Goal: Task Accomplishment & Management: Use online tool/utility

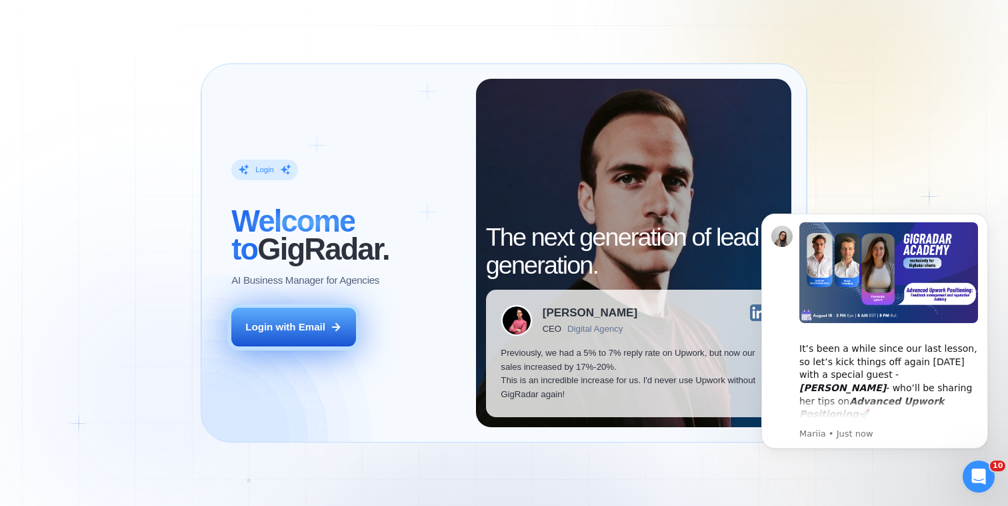
click at [315, 313] on button "Login with Email" at bounding box center [293, 326] width 125 height 39
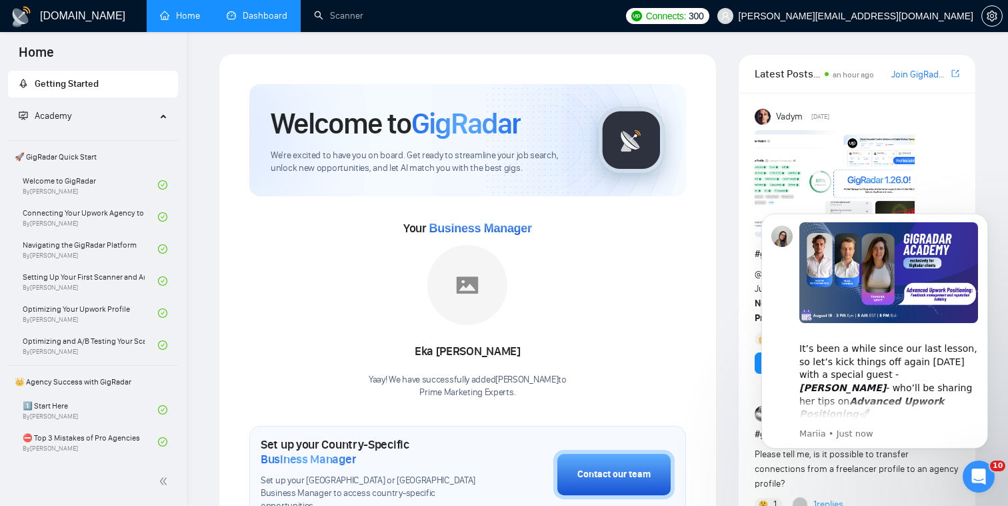
click at [248, 21] on link "Dashboard" at bounding box center [257, 15] width 61 height 11
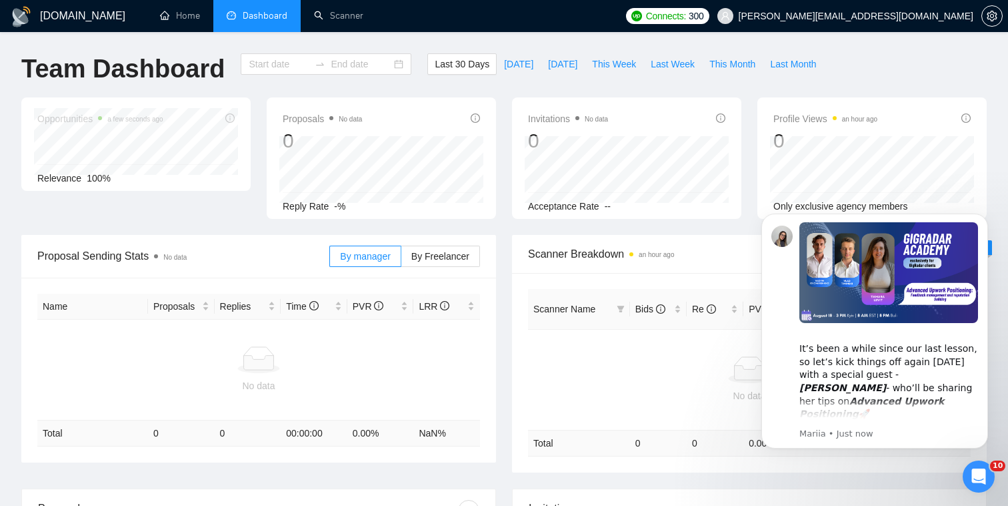
type input "2025-07-18"
type input "2025-08-17"
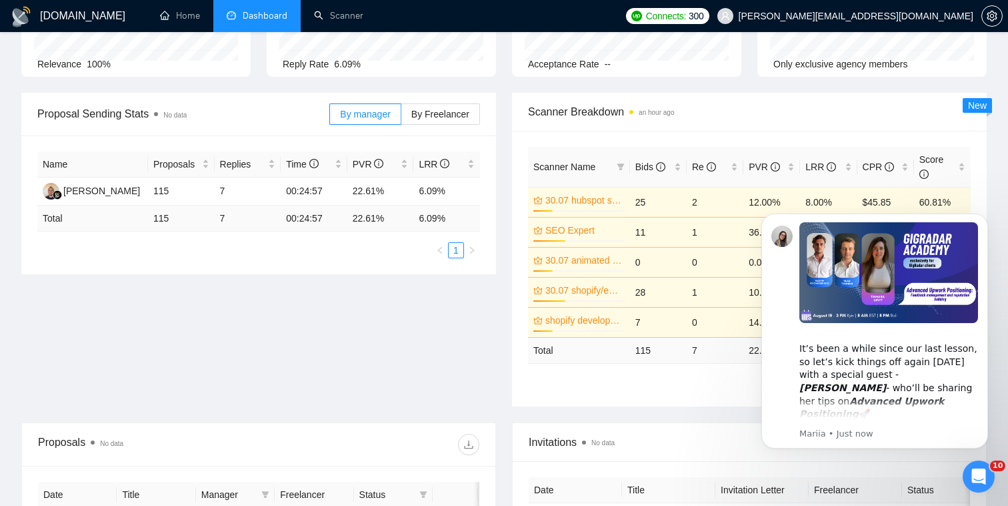
scroll to position [146, 0]
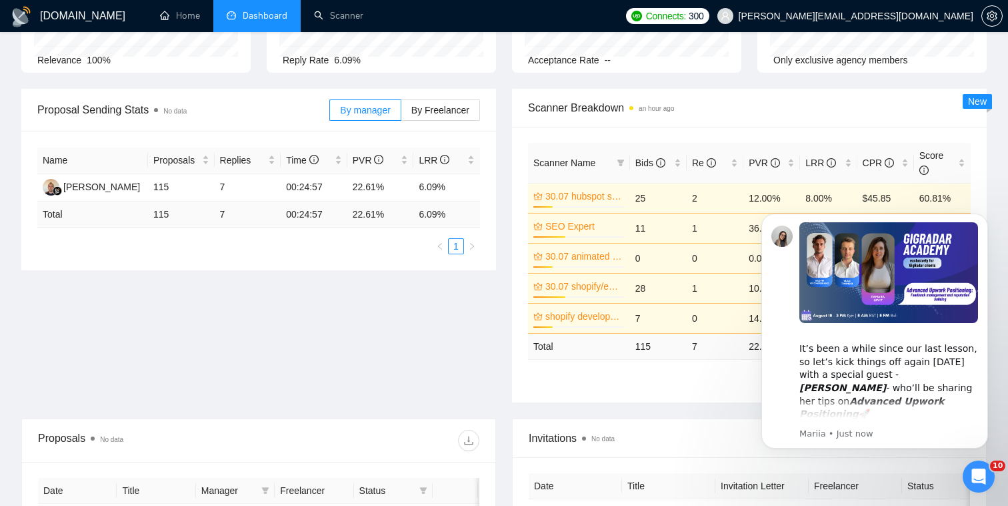
click at [968, 486] on div "Open Intercom Messenger" at bounding box center [979, 476] width 44 height 44
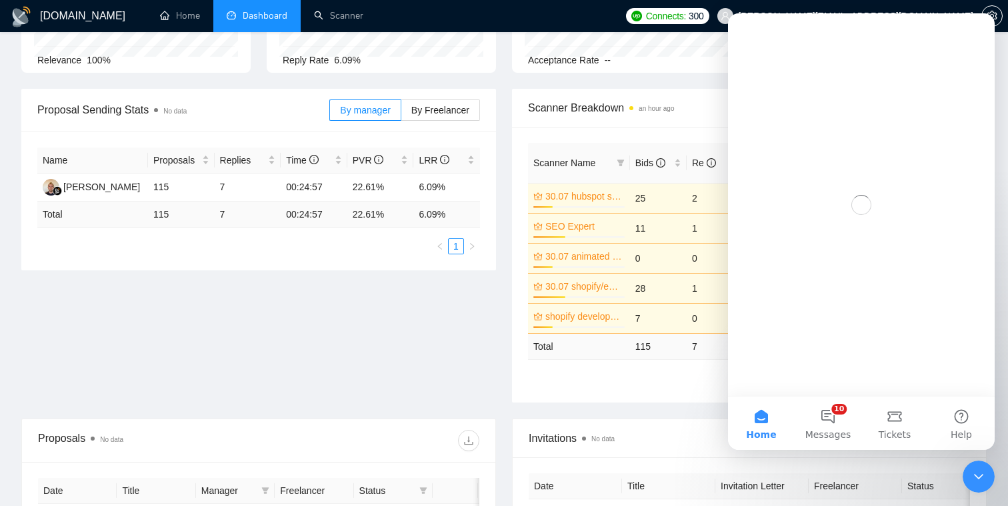
scroll to position [0, 0]
click at [968, 486] on div "Close Intercom Messenger" at bounding box center [979, 476] width 32 height 32
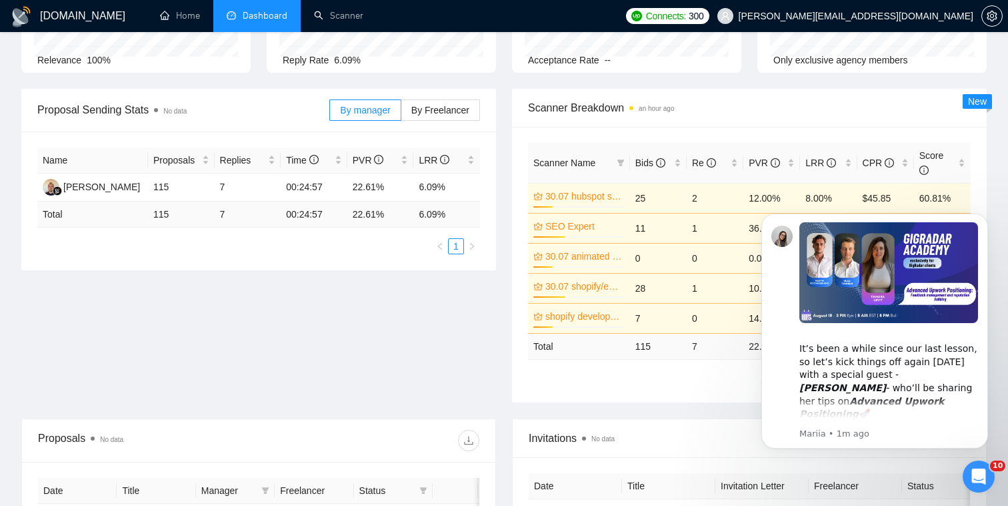
click at [968, 486] on div "Open Intercom Messenger" at bounding box center [979, 476] width 44 height 44
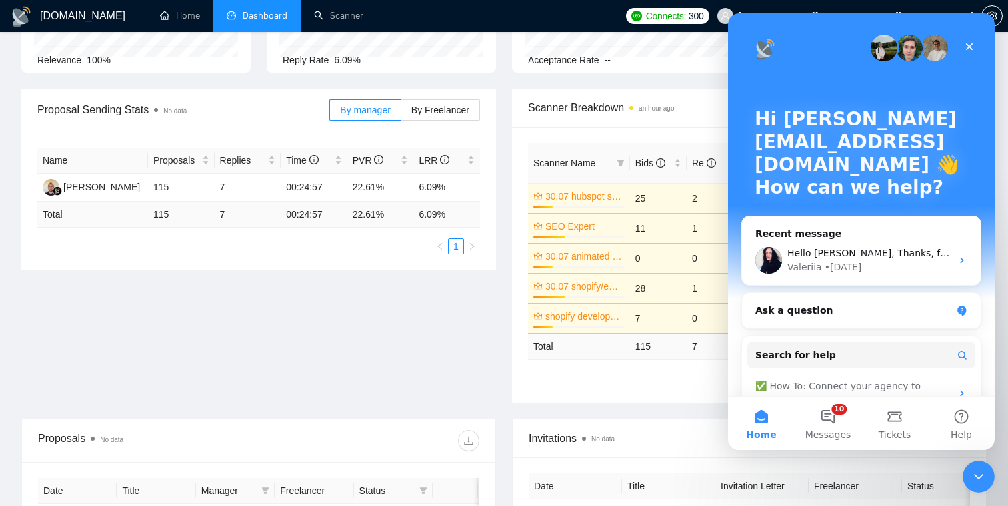
click at [968, 486] on div "Close Intercom Messenger" at bounding box center [979, 476] width 32 height 32
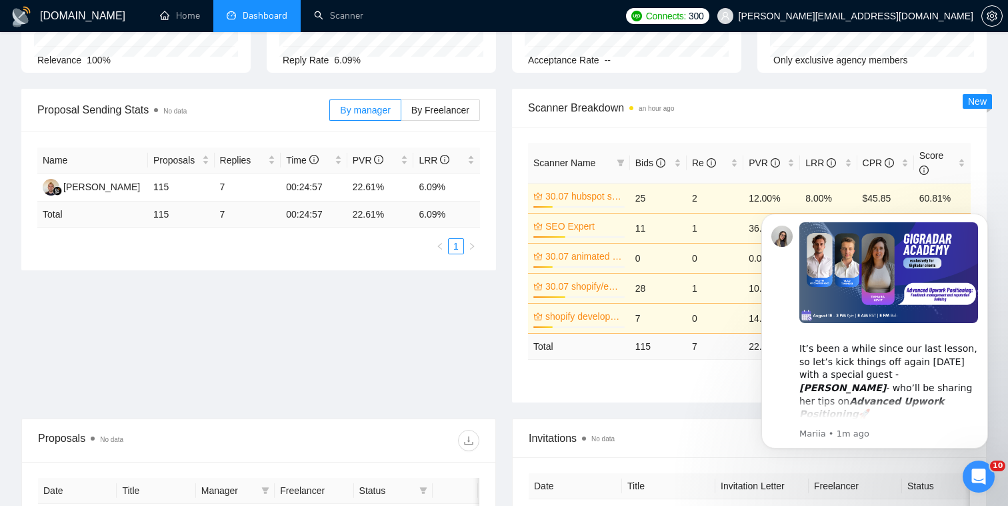
click html "​It’s been a while since our last lesson, so let’s kick things off again next M…"
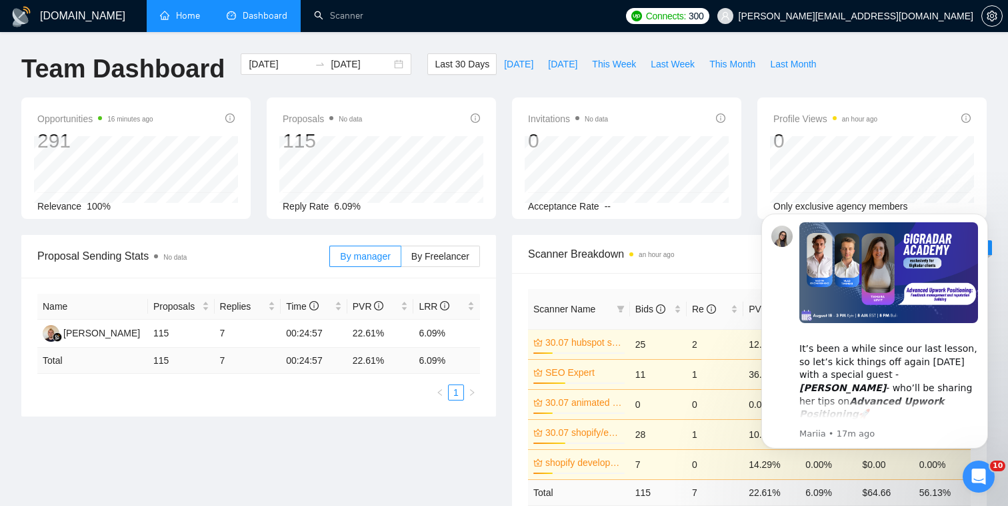
click at [174, 16] on link "Home" at bounding box center [180, 15] width 40 height 11
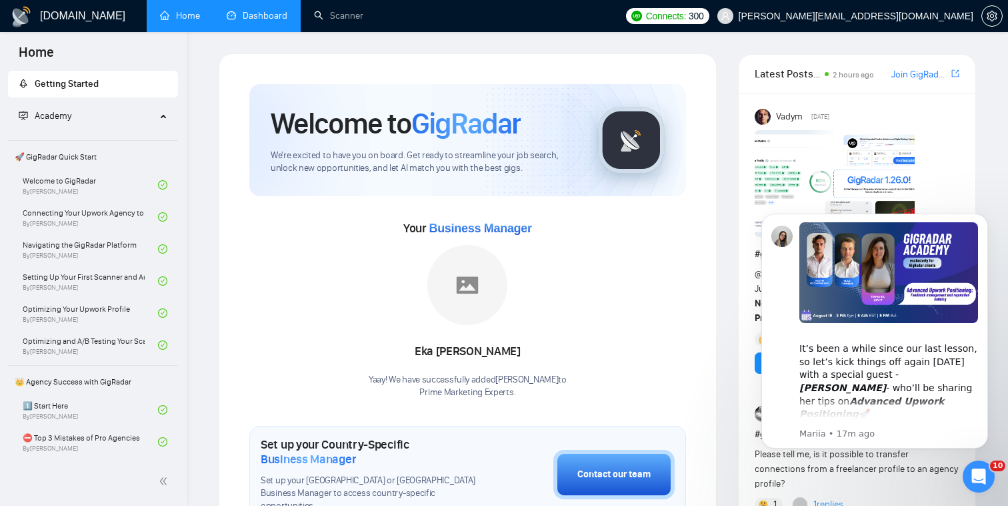
click at [273, 10] on link "Dashboard" at bounding box center [257, 15] width 61 height 11
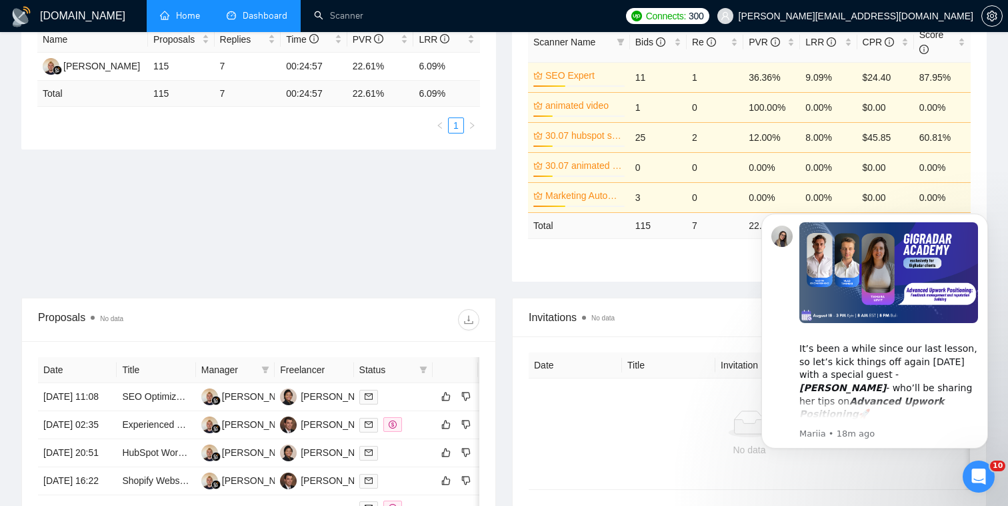
scroll to position [302, 0]
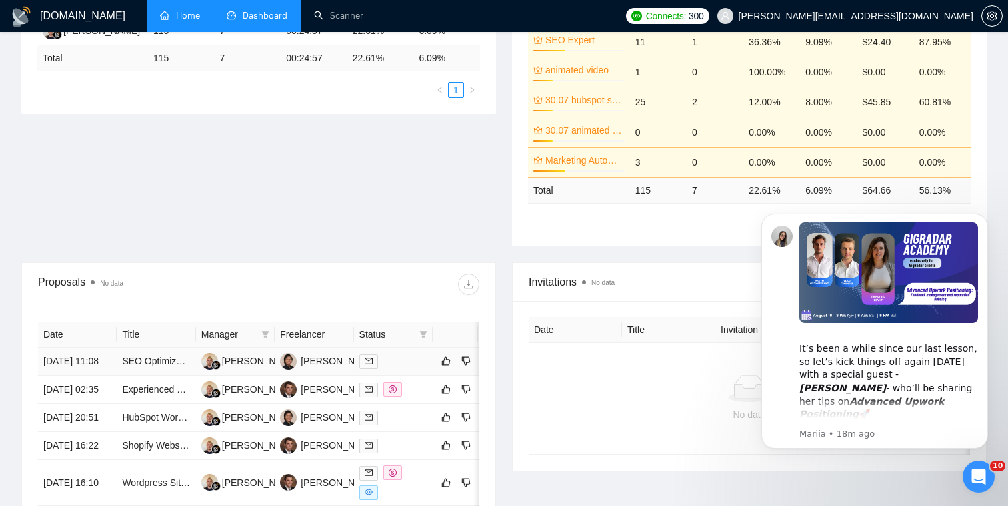
click at [403, 365] on div at bounding box center [393, 360] width 68 height 15
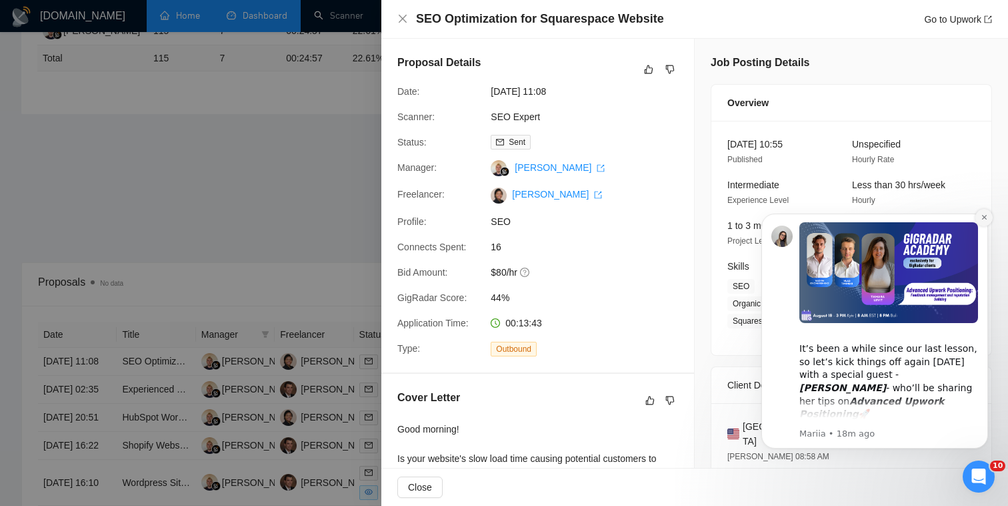
click at [986, 216] on icon "Dismiss notification" at bounding box center [984, 216] width 7 height 7
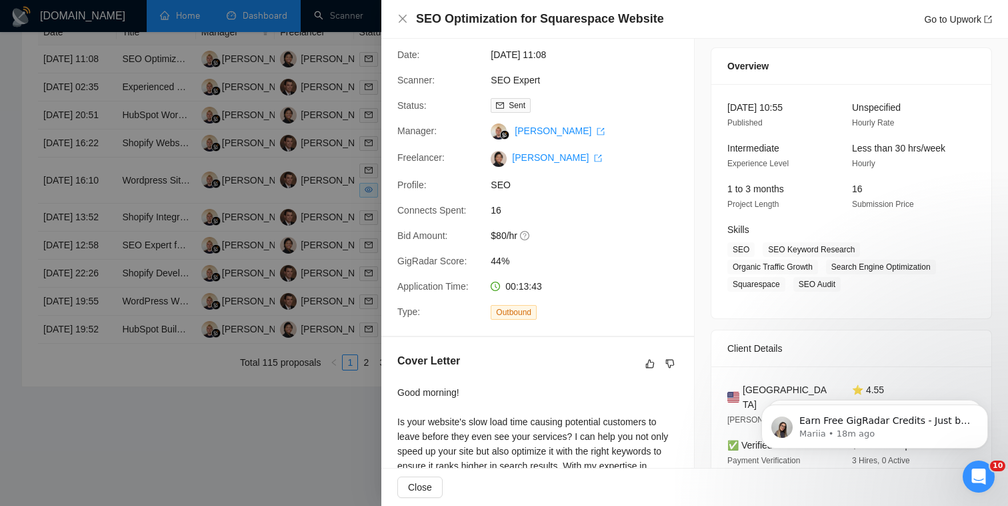
scroll to position [0, 0]
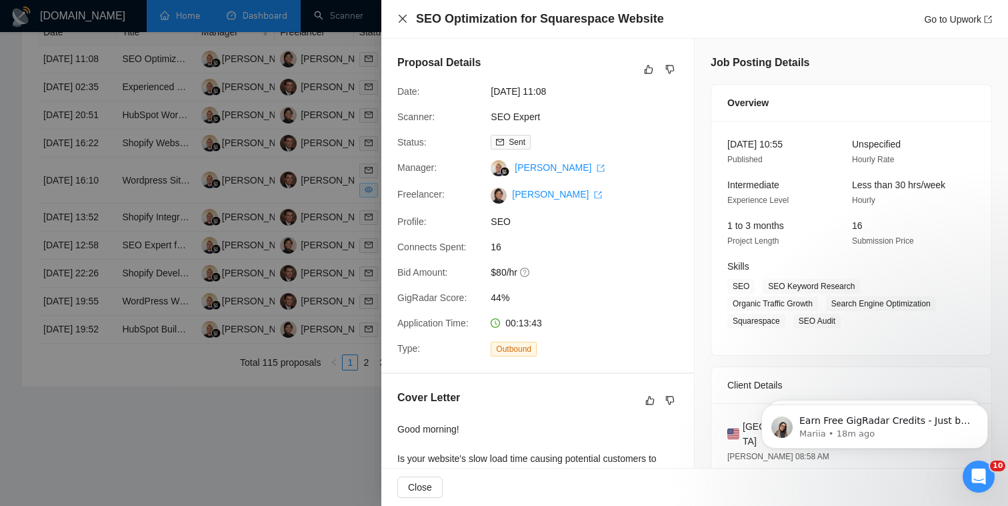
click at [397, 21] on icon "close" at bounding box center [402, 18] width 11 height 11
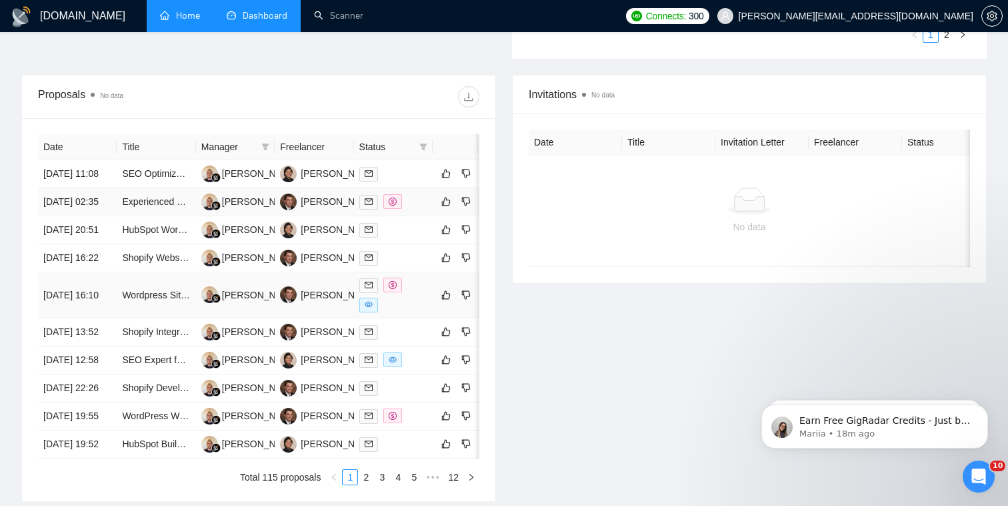
scroll to position [429, 0]
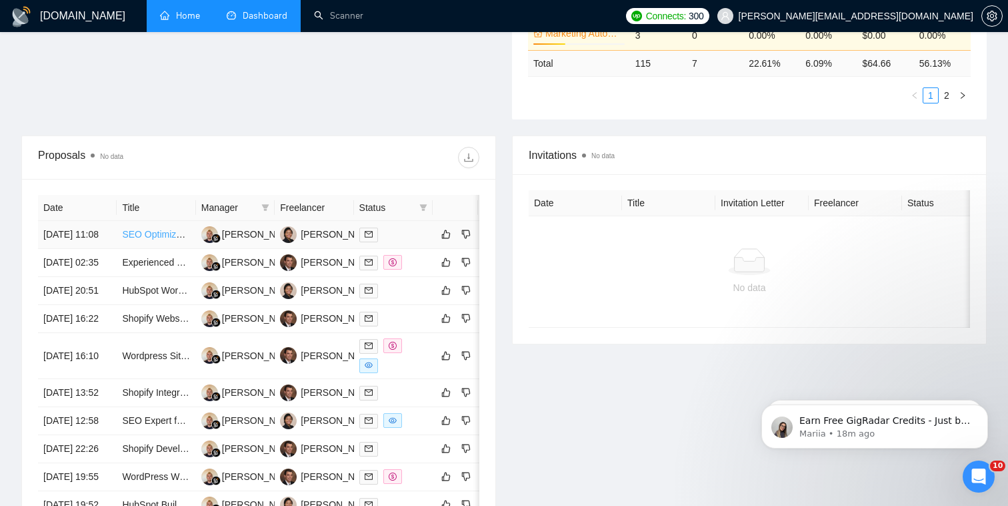
click at [124, 238] on link "SEO Optimization for Squarespace Website" at bounding box center [212, 234] width 181 height 11
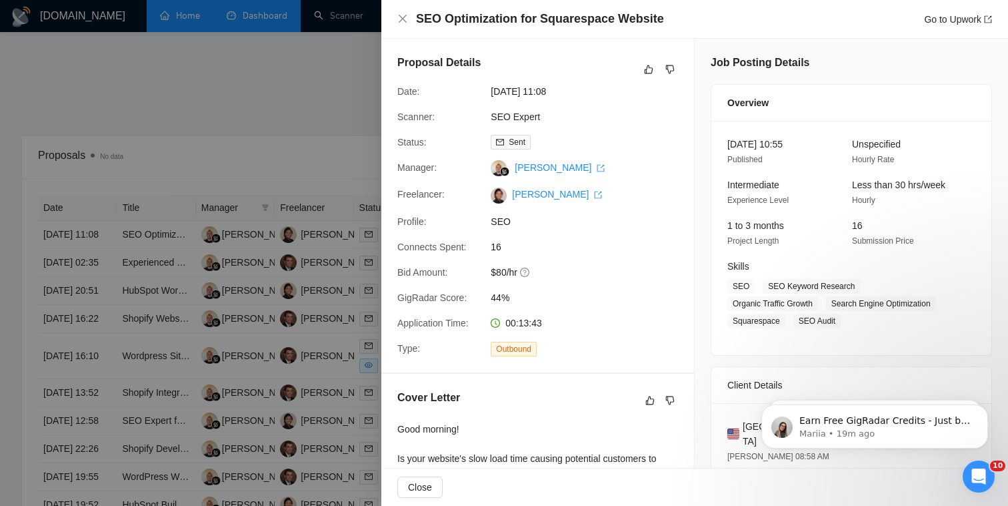
click at [301, 203] on div at bounding box center [504, 253] width 1008 height 506
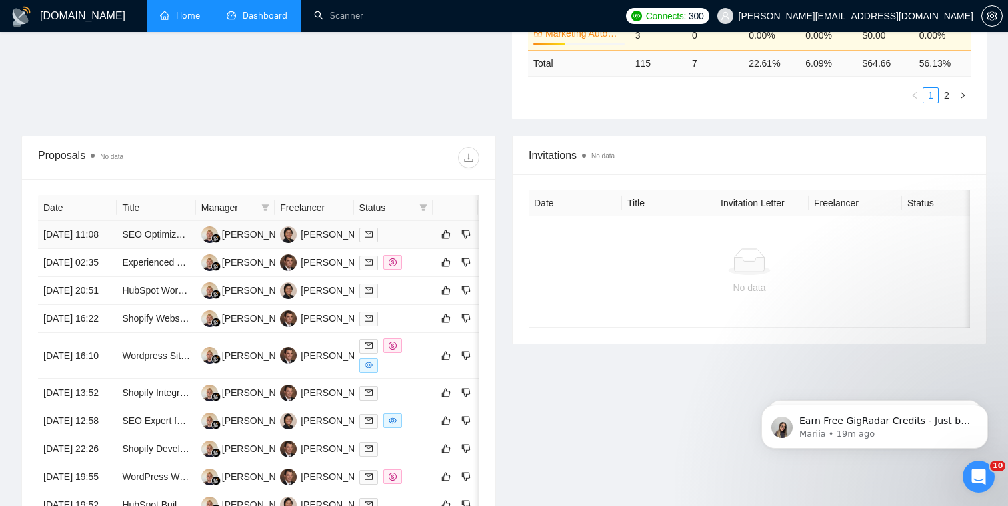
click at [423, 242] on div at bounding box center [393, 234] width 68 height 15
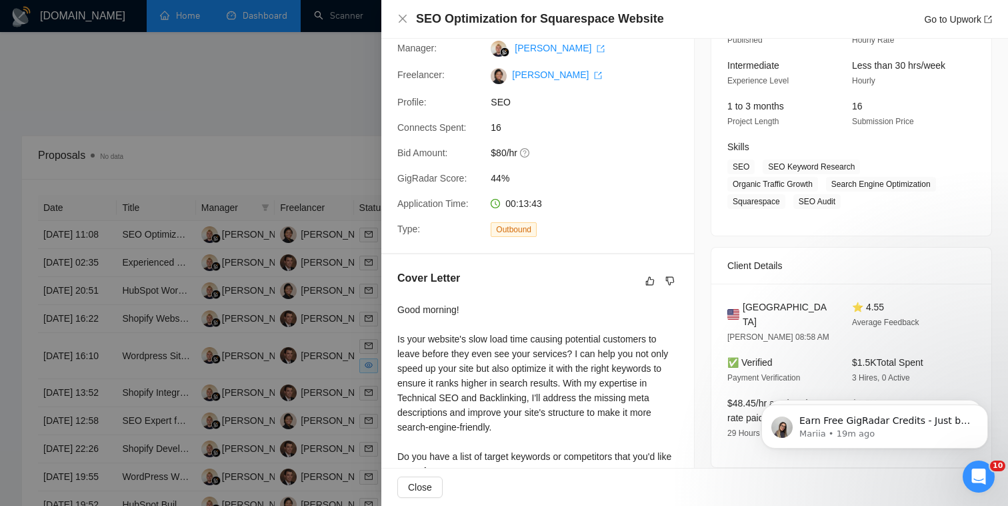
scroll to position [0, 0]
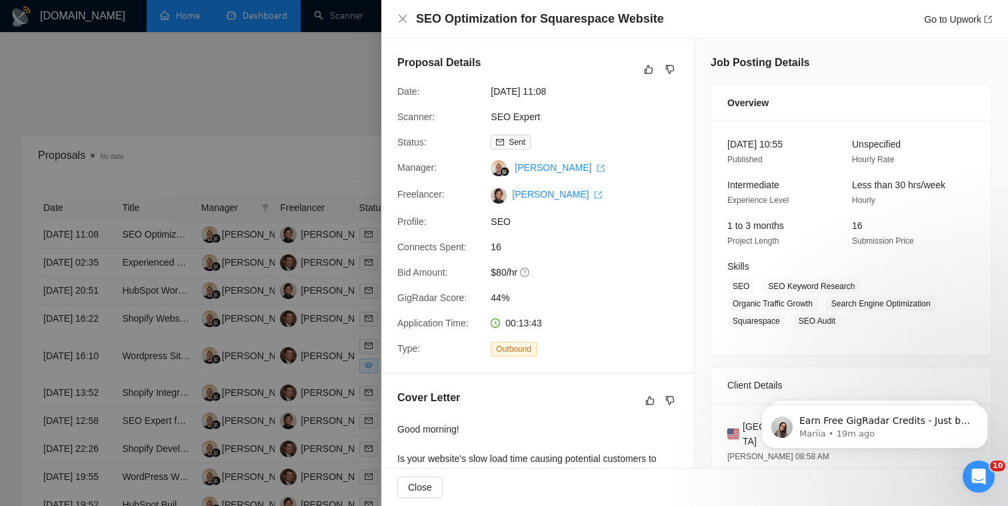
click at [117, 218] on div at bounding box center [504, 253] width 1008 height 506
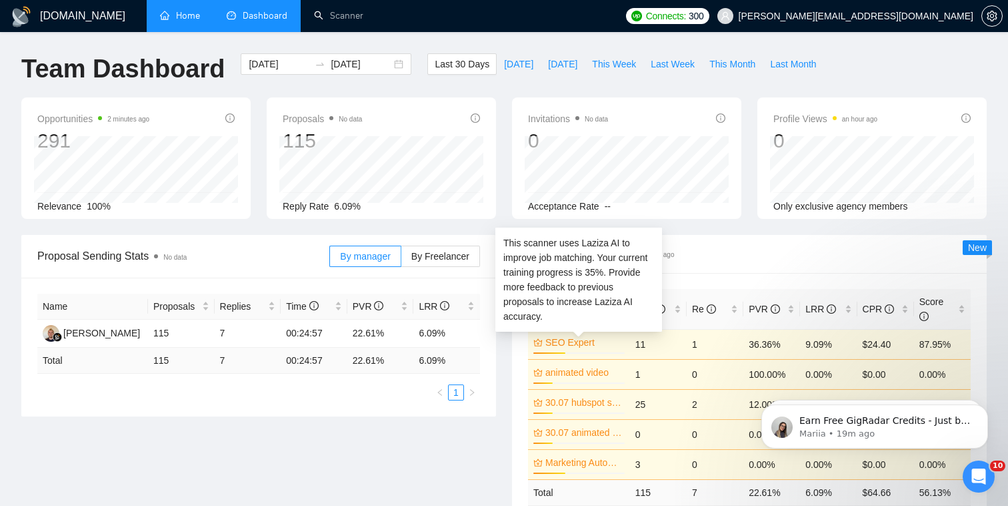
click at [606, 342] on link "SEO Expert" at bounding box center [584, 342] width 77 height 15
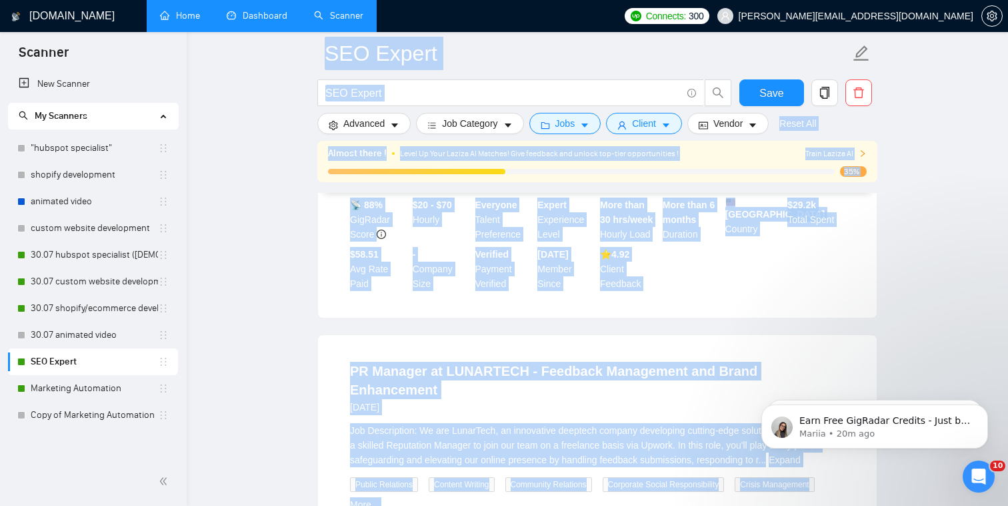
scroll to position [2357, 0]
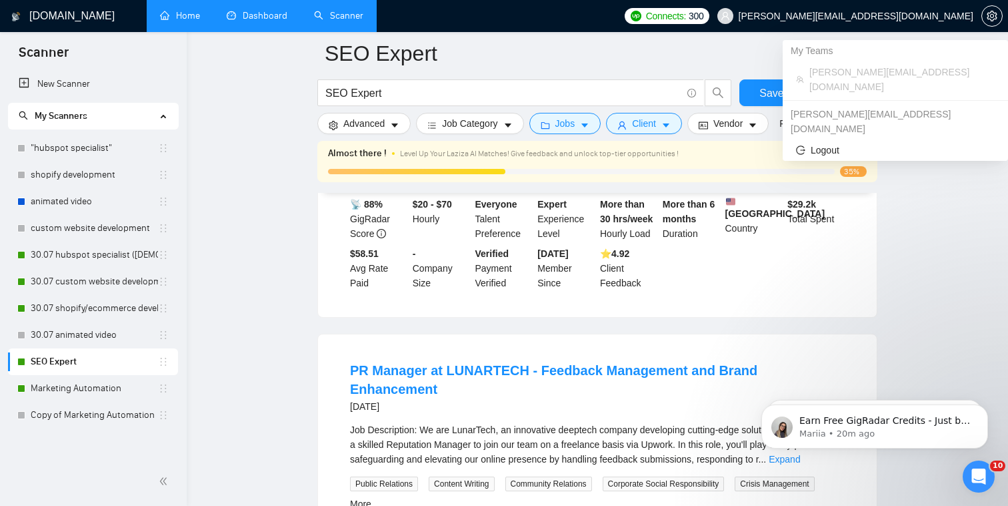
click at [886, 16] on span "michael@primemarketingexperts.com" at bounding box center [856, 16] width 235 height 0
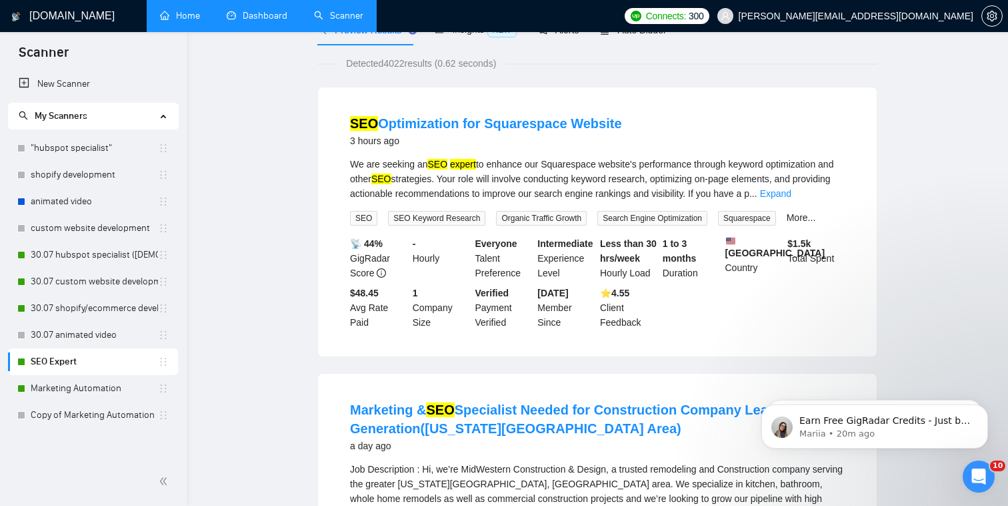
scroll to position [0, 0]
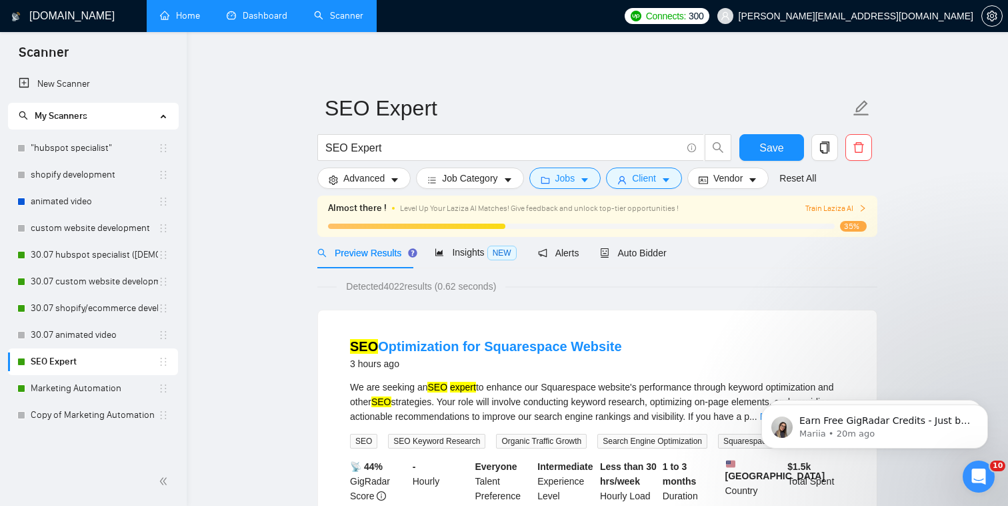
click at [832, 200] on div "Almost there ! Level Up Your Laziza AI Matches! Give feedback and unlock top-ti…" at bounding box center [597, 215] width 560 height 41
click at [831, 213] on span "Train Laziza AI" at bounding box center [836, 208] width 61 height 13
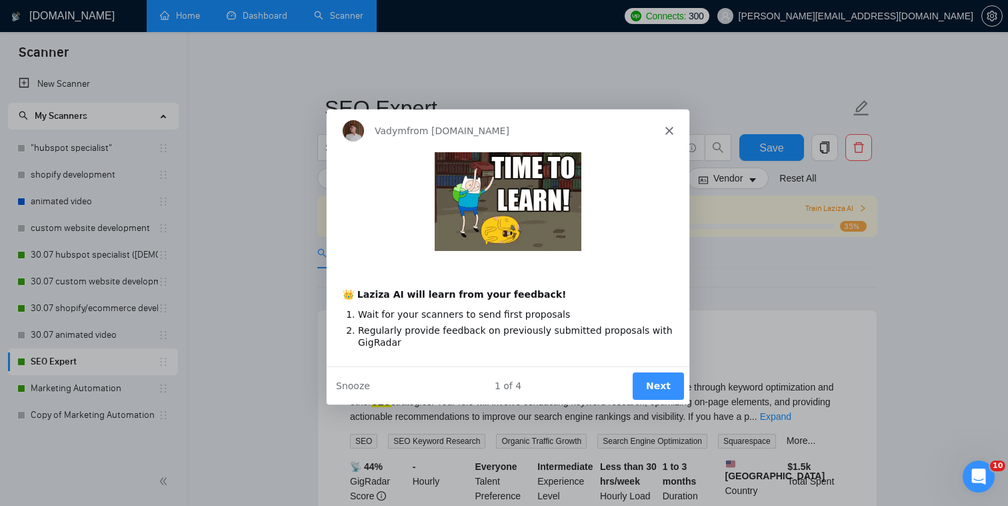
click at [666, 131] on polygon "Close" at bounding box center [669, 129] width 8 height 8
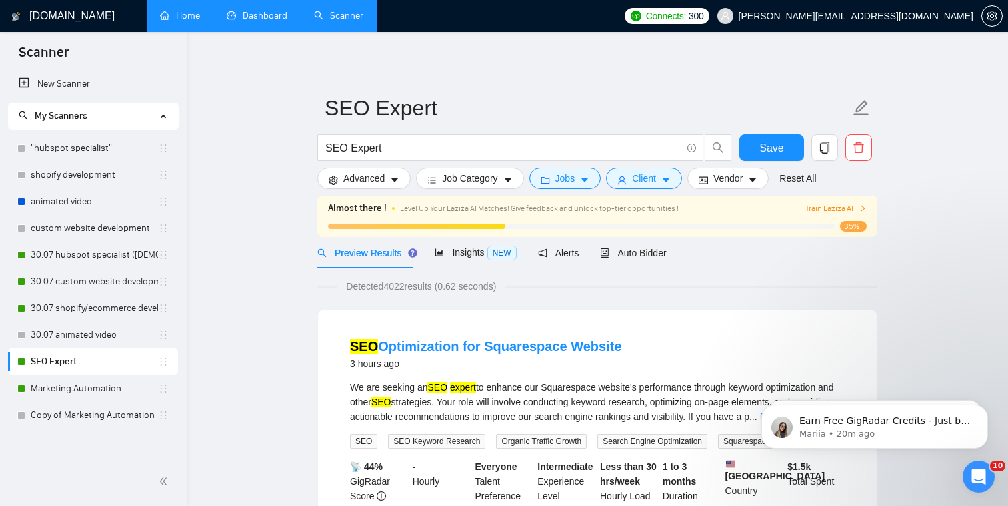
click at [825, 203] on span "Train Laziza AI" at bounding box center [836, 208] width 61 height 13
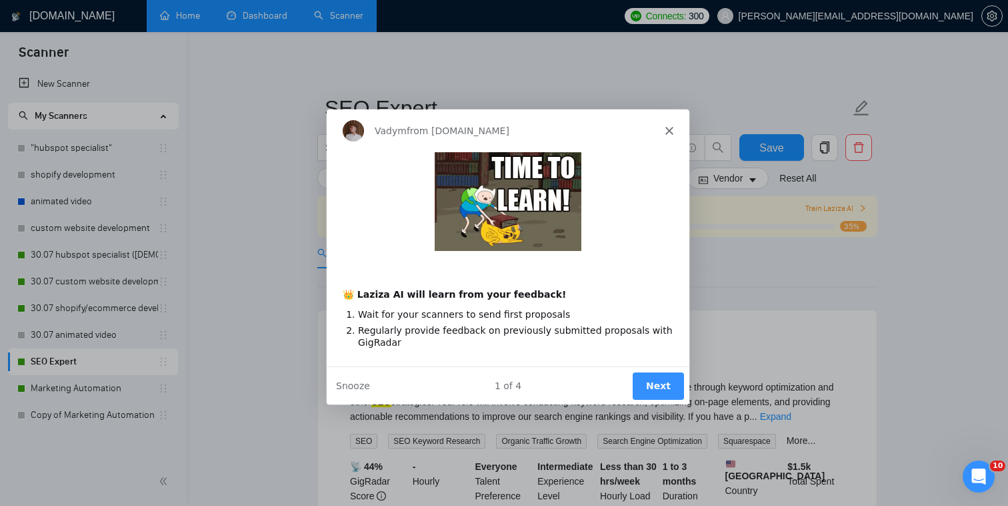
click at [667, 131] on polygon "Close" at bounding box center [669, 129] width 8 height 8
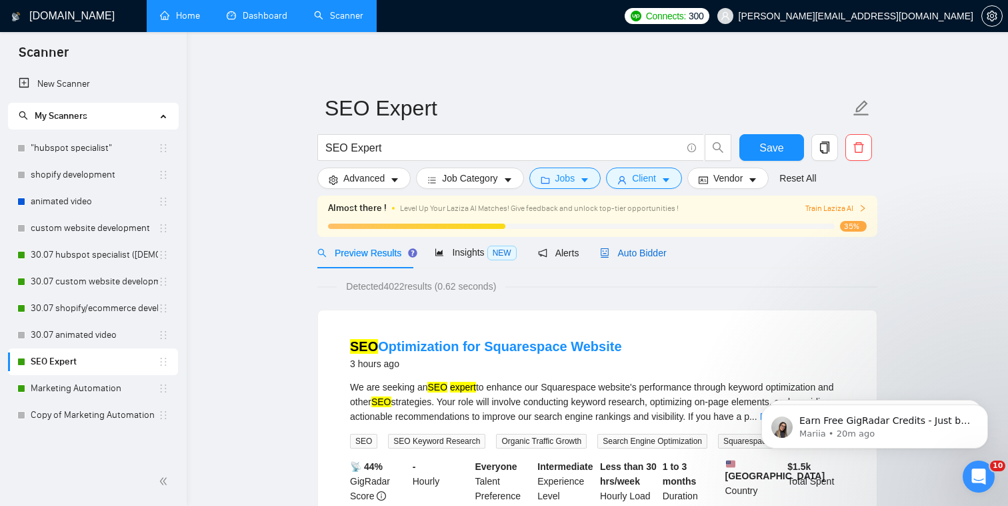
click at [623, 247] on span "Auto Bidder" at bounding box center [633, 252] width 66 height 11
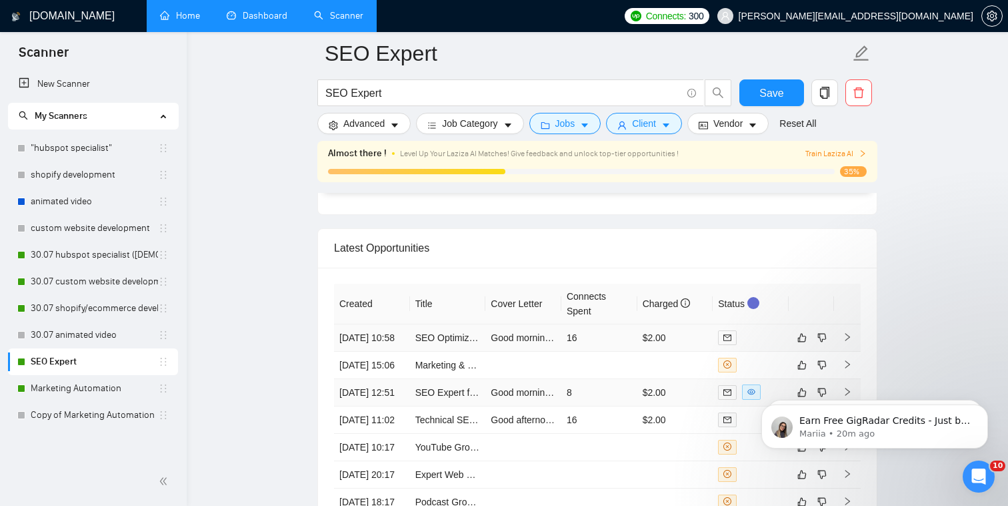
scroll to position [3220, 0]
click at [657, 326] on td "$2.00" at bounding box center [676, 338] width 76 height 27
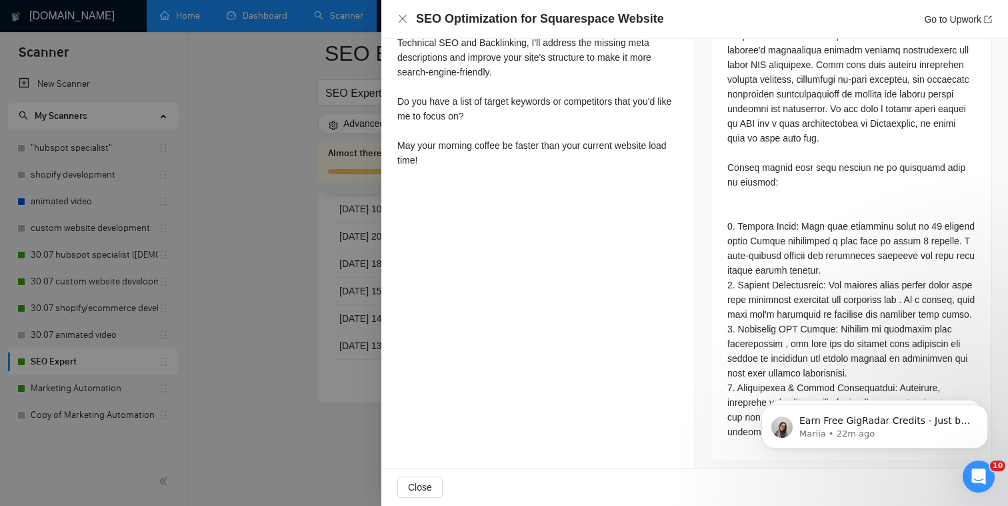
scroll to position [644, 0]
